Goal: Task Accomplishment & Management: Manage account settings

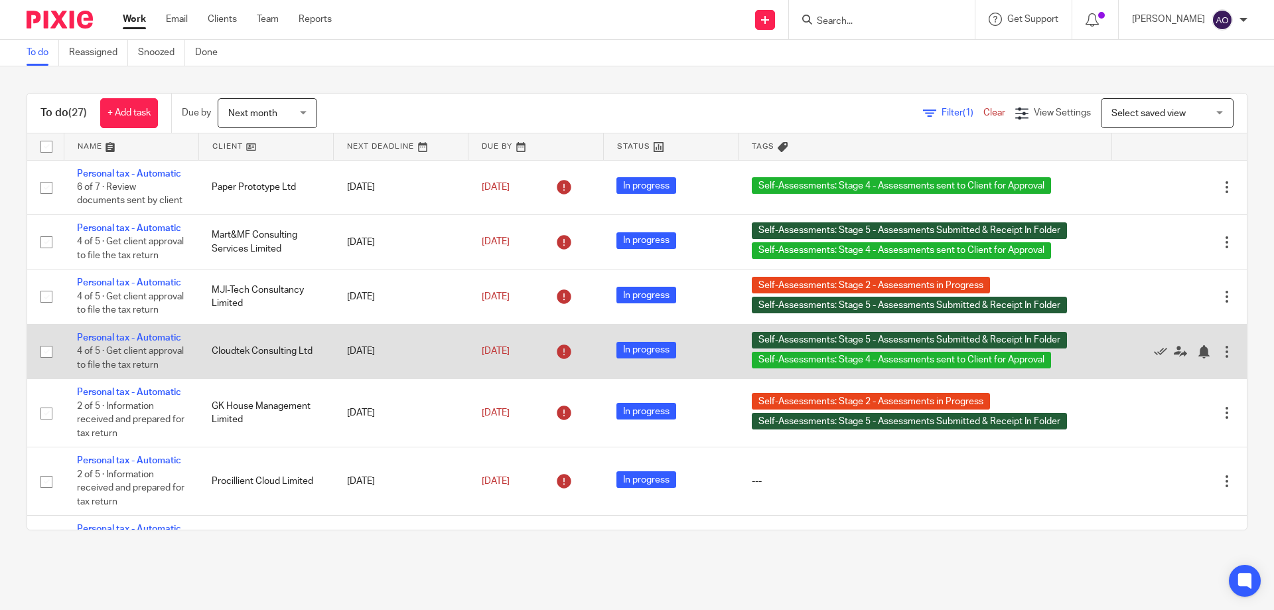
scroll to position [66, 0]
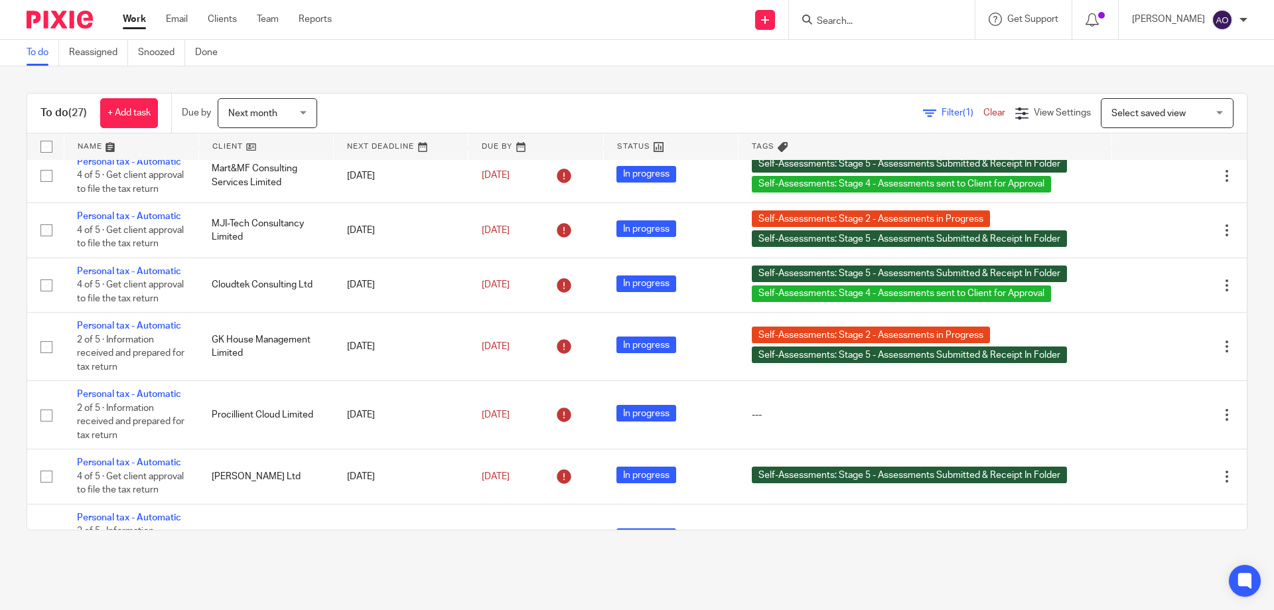
click at [310, 108] on div "Next month Next month" at bounding box center [268, 113] width 100 height 30
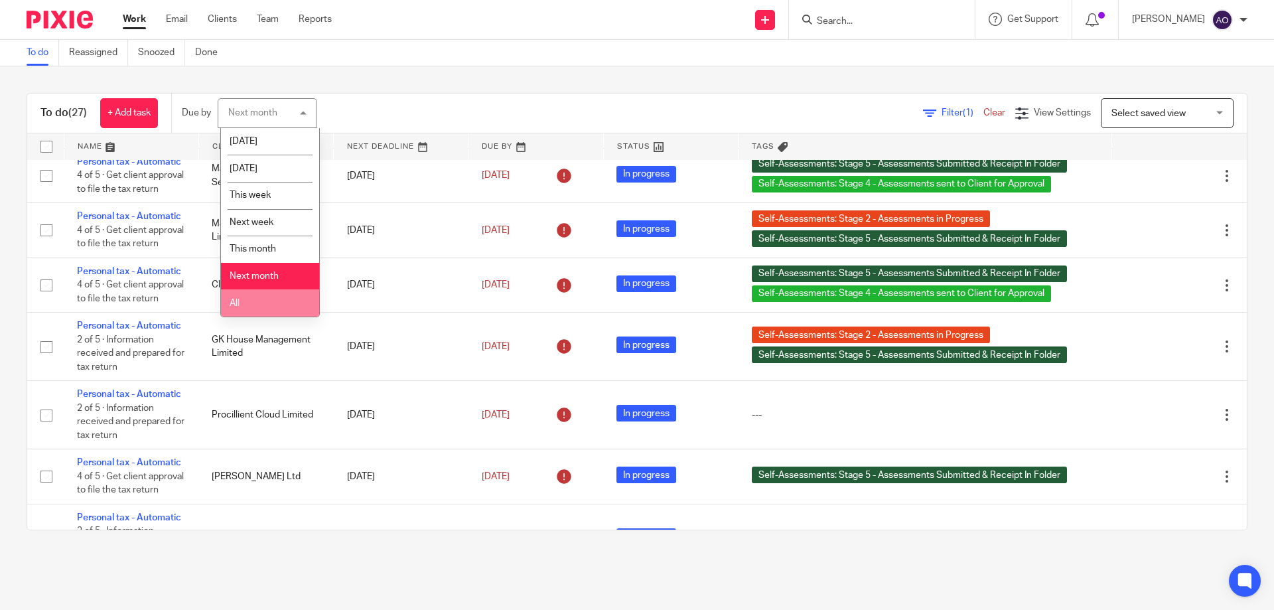
click at [260, 298] on li "All" at bounding box center [270, 302] width 98 height 27
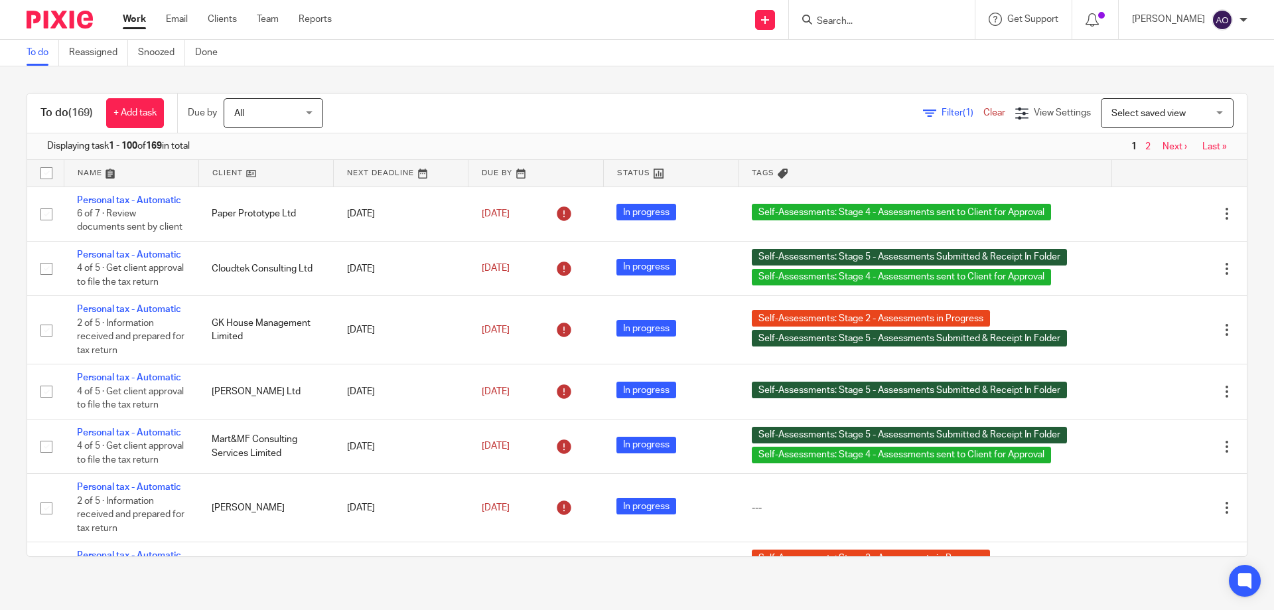
click at [942, 113] on span "Filter (1)" at bounding box center [963, 112] width 42 height 9
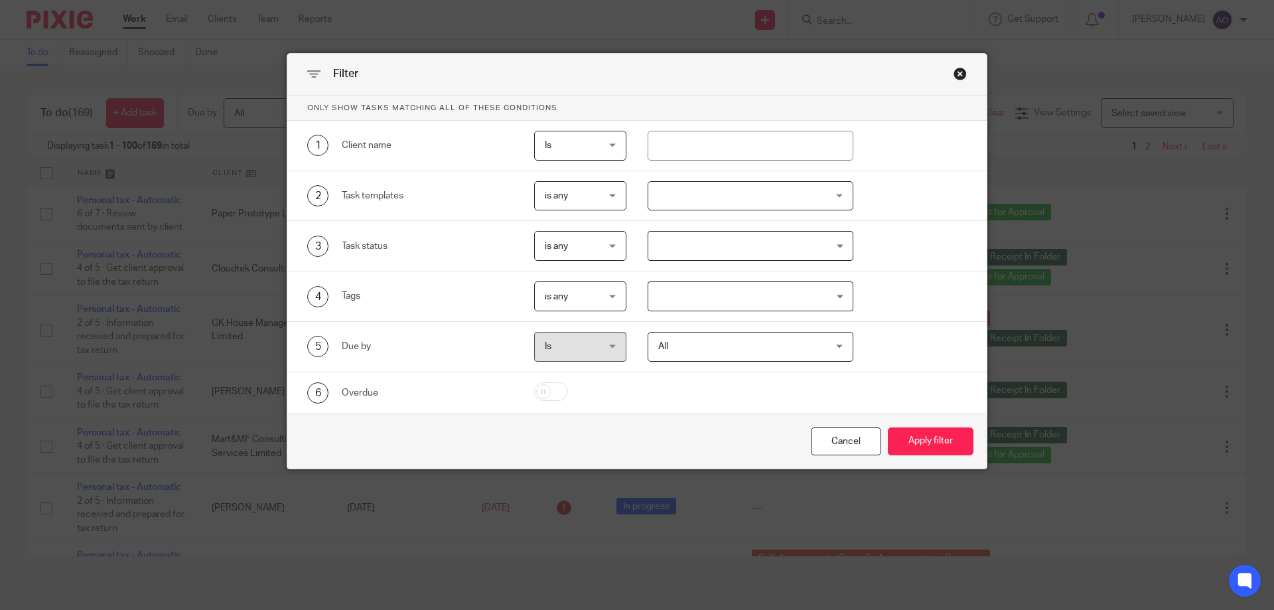
click at [836, 195] on div at bounding box center [751, 196] width 206 height 30
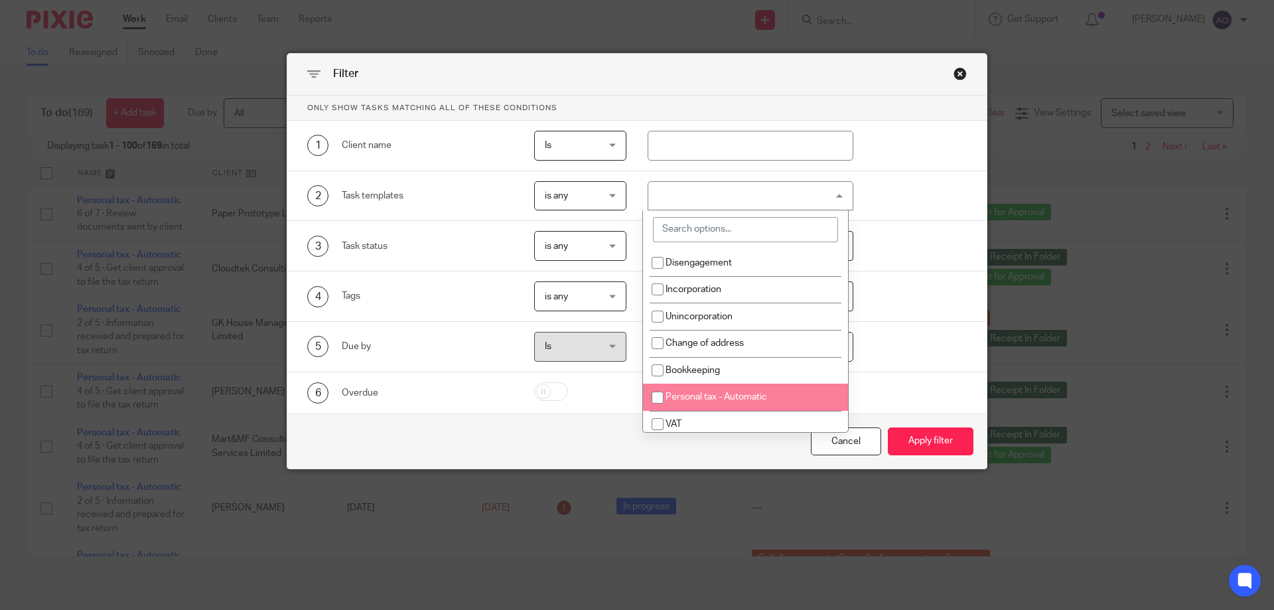
click at [736, 395] on span "Personal tax - Automatic" at bounding box center [717, 396] width 102 height 9
checkbox input "true"
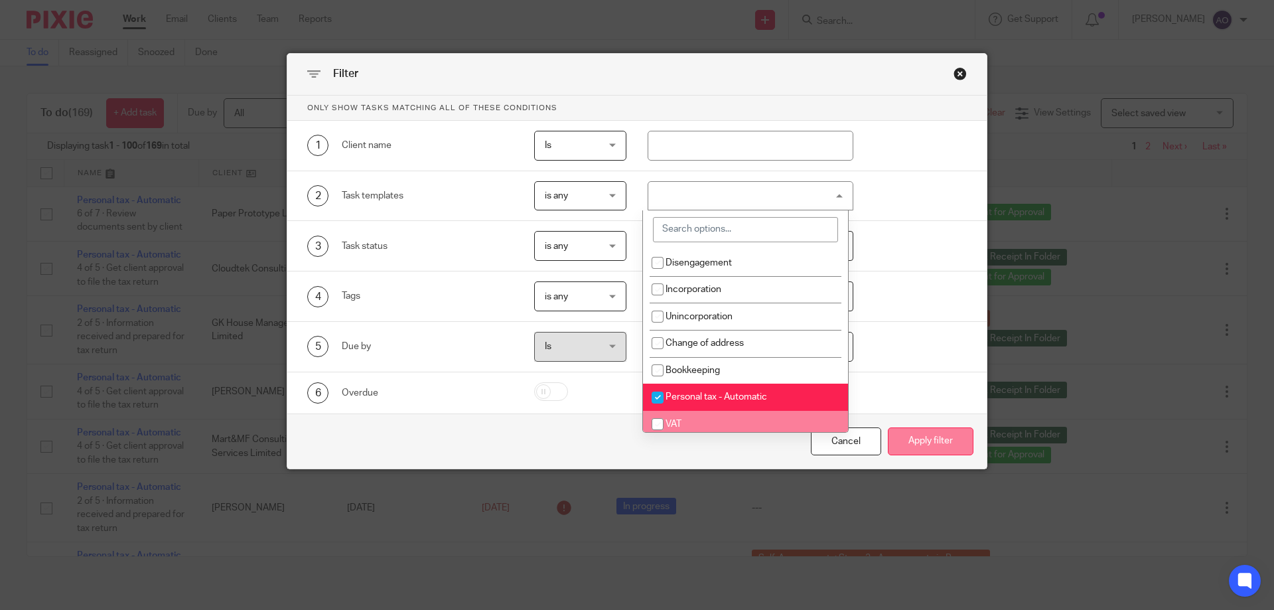
click at [930, 435] on button "Apply filter" at bounding box center [931, 441] width 86 height 29
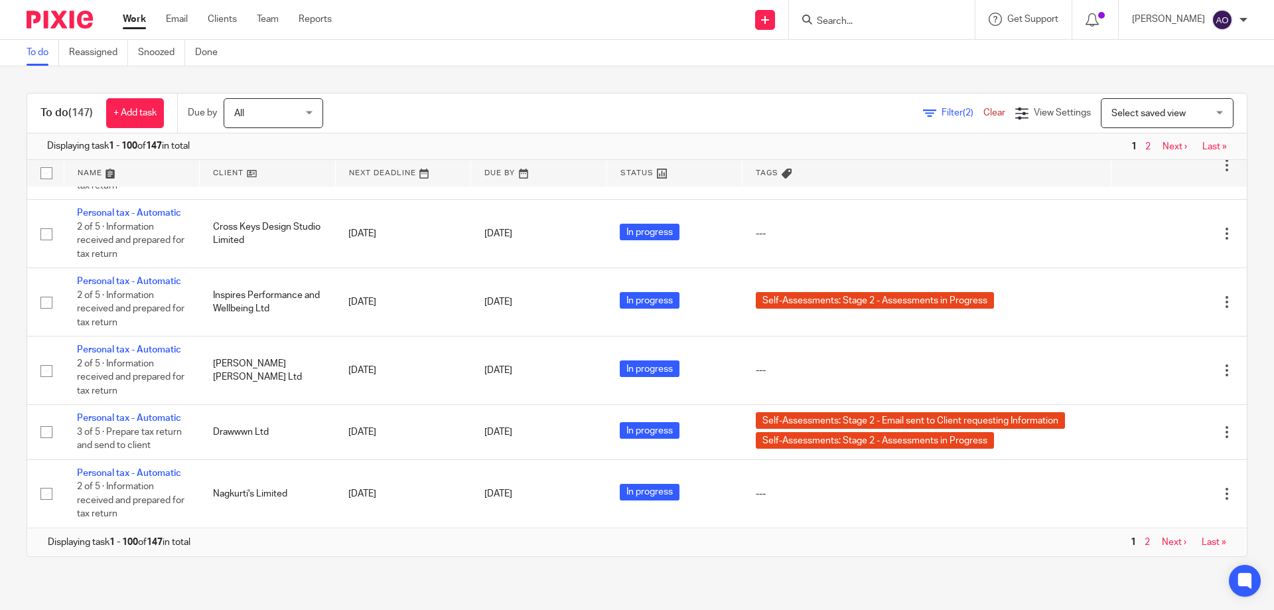
scroll to position [7763, 0]
click at [1162, 541] on link "Next ›" at bounding box center [1174, 542] width 25 height 9
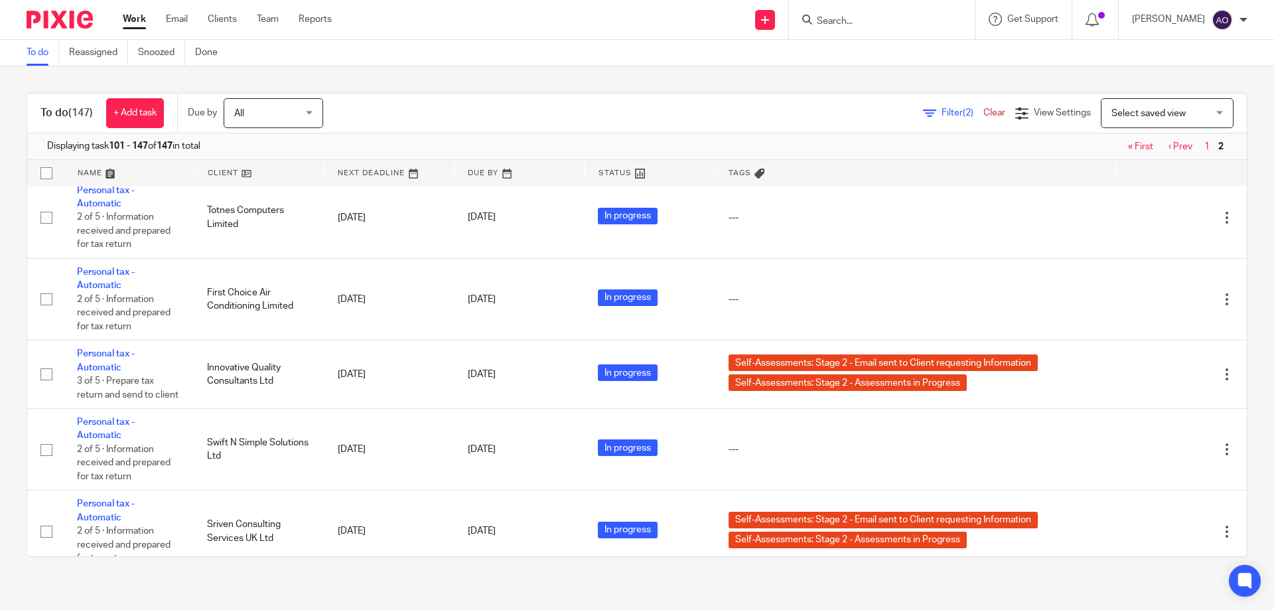
scroll to position [1796, 0]
